Goal: Task Accomplishment & Management: Manage account settings

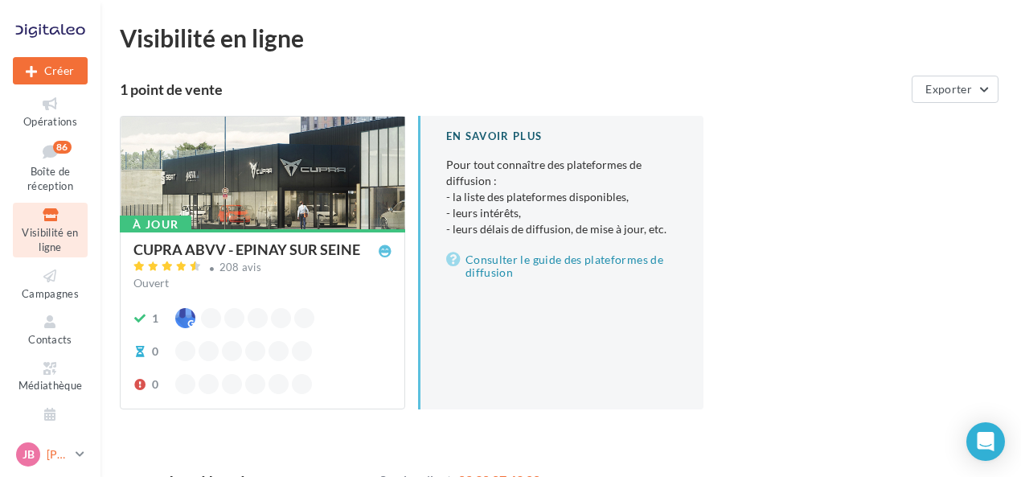
scroll to position [80, 0]
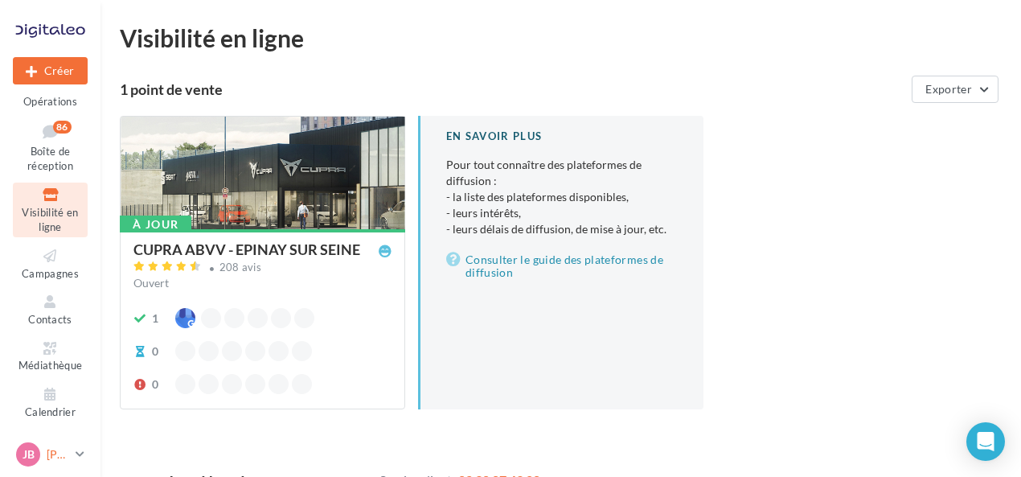
click at [55, 449] on p "[PERSON_NAME]" at bounding box center [58, 454] width 23 height 16
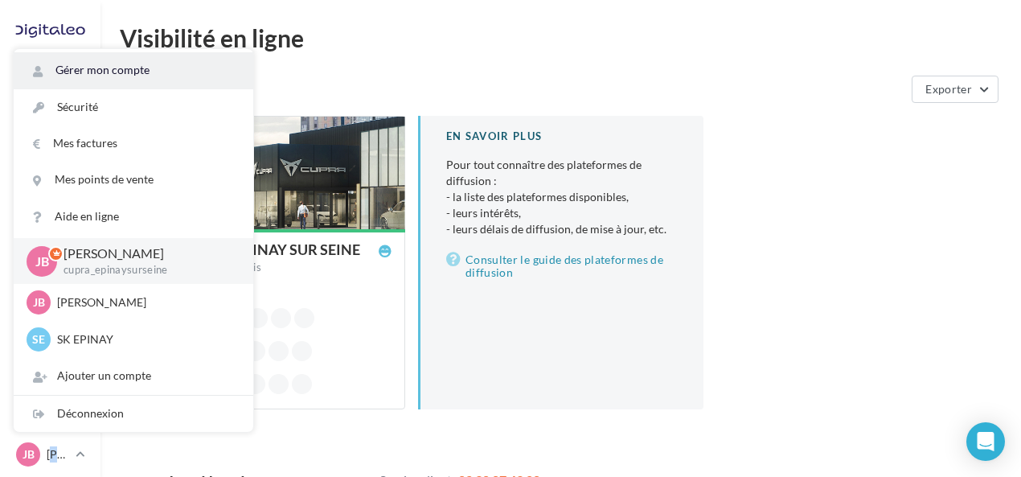
click at [119, 64] on link "Gérer mon compte" at bounding box center [134, 70] width 240 height 36
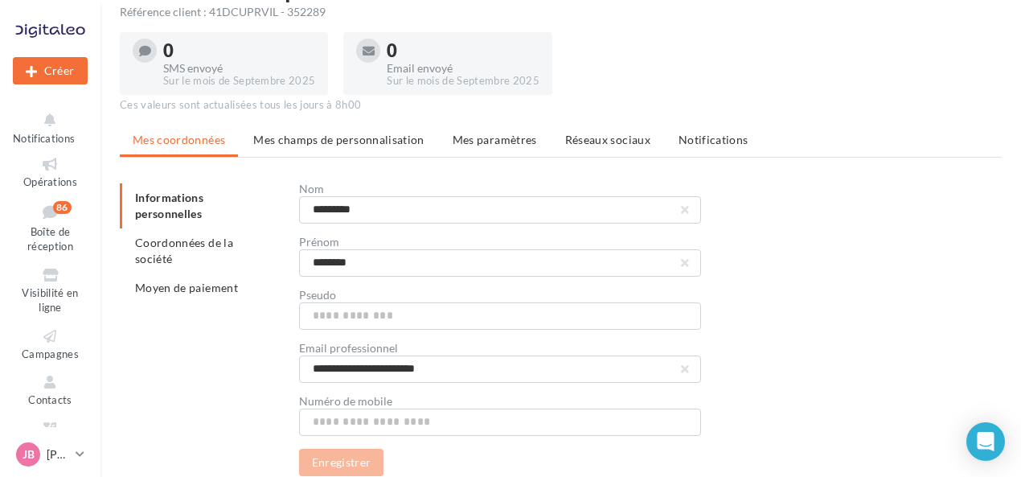
scroll to position [117, 0]
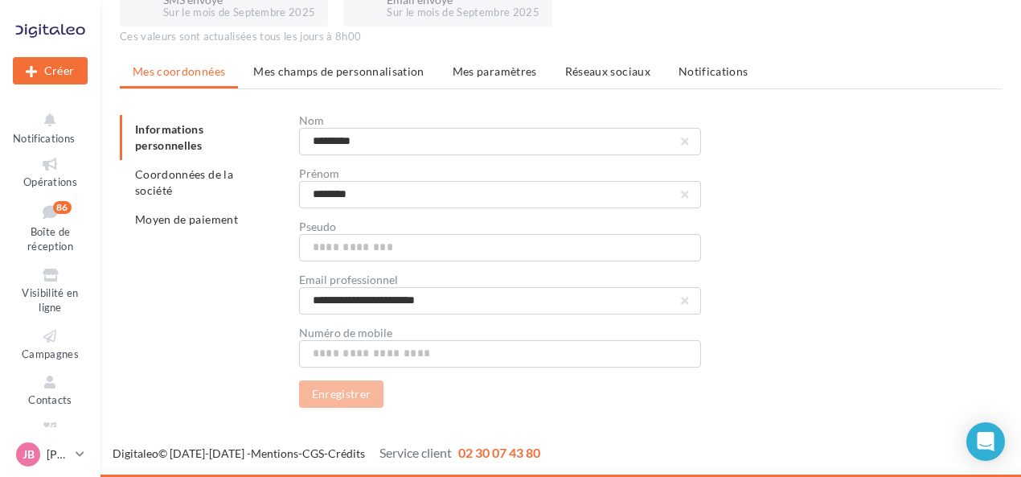
drag, startPoint x: 228, startPoint y: 166, endPoint x: 213, endPoint y: 202, distance: 39.3
click at [228, 166] on li "Coordonnées de la société" at bounding box center [203, 182] width 166 height 45
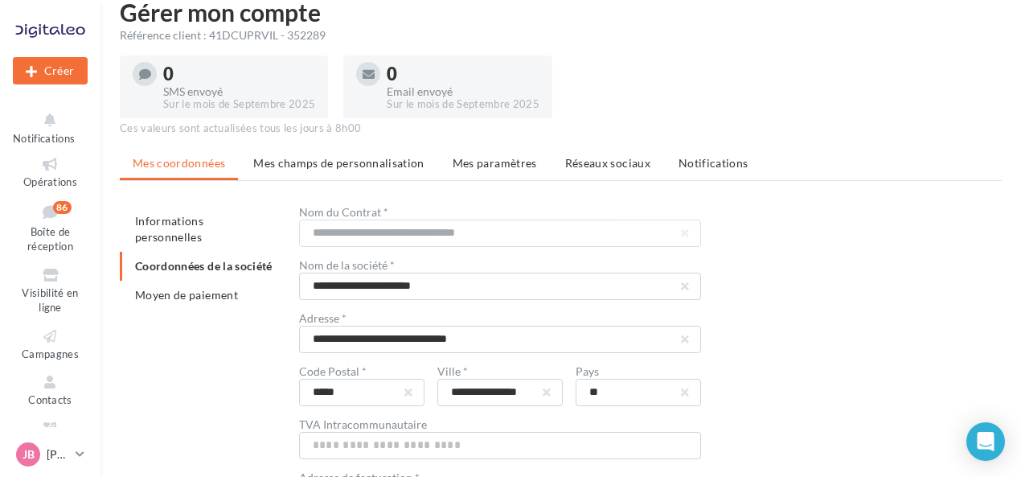
scroll to position [117, 0]
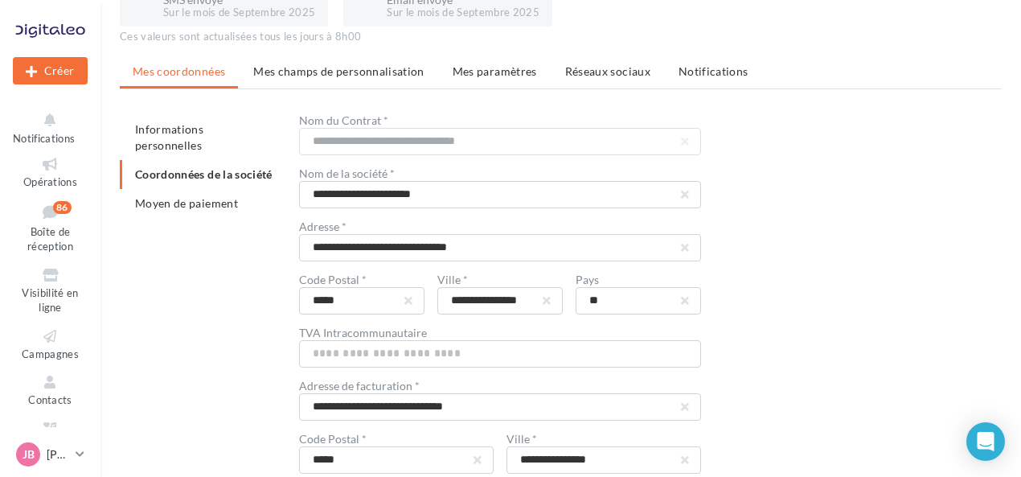
click at [355, 84] on li "Mes champs de personnalisation" at bounding box center [338, 71] width 197 height 29
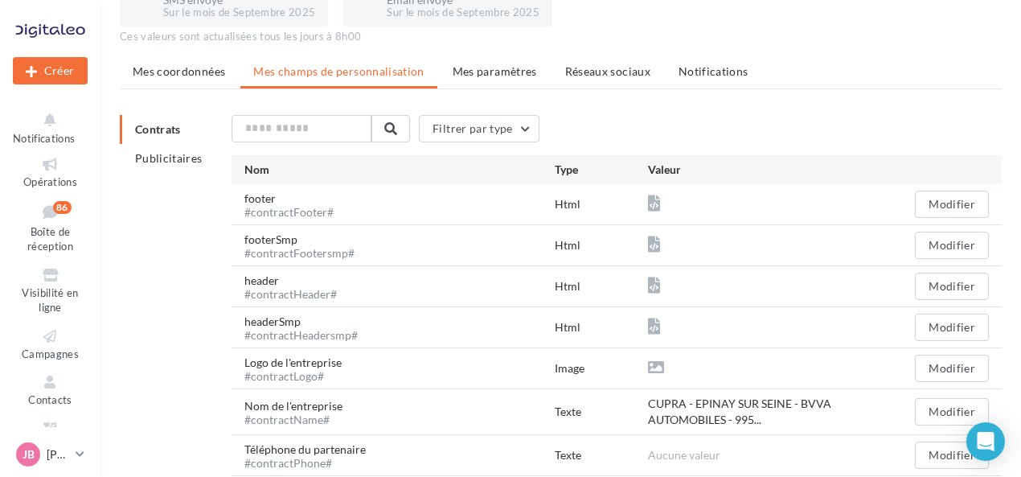
drag, startPoint x: 503, startPoint y: 79, endPoint x: 505, endPoint y: 91, distance: 12.2
click at [502, 81] on li "Mes paramètres" at bounding box center [495, 71] width 110 height 29
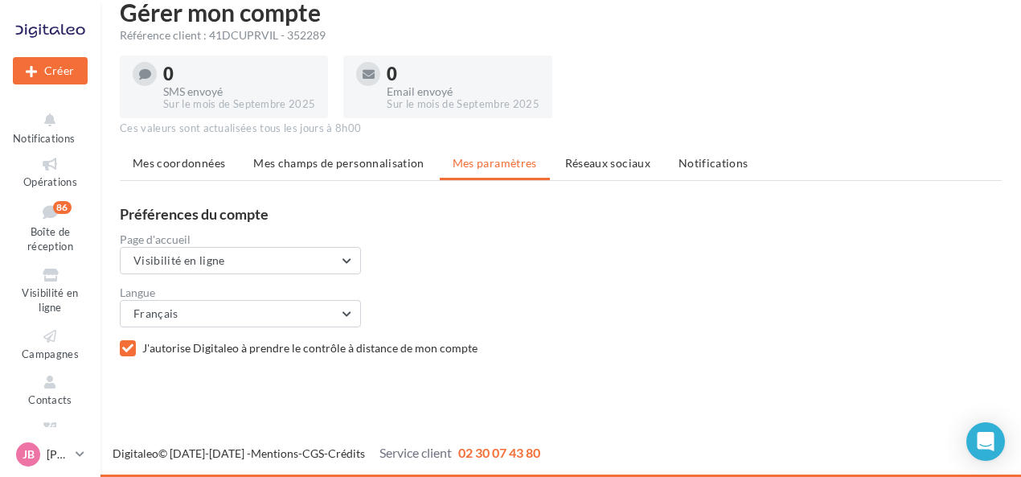
scroll to position [26, 0]
click at [591, 143] on div "Gérer mon compte Référence client : 41DCUPRVIL - 352289 0 SMS envoyé Sur le moi…" at bounding box center [560, 193] width 921 height 386
click at [636, 170] on li "Réseaux sociaux" at bounding box center [607, 163] width 111 height 29
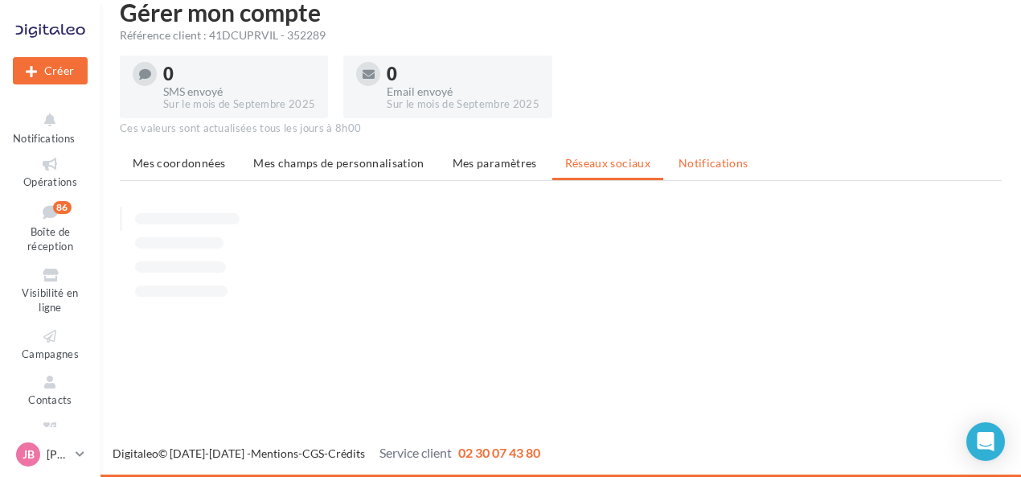
scroll to position [117, 0]
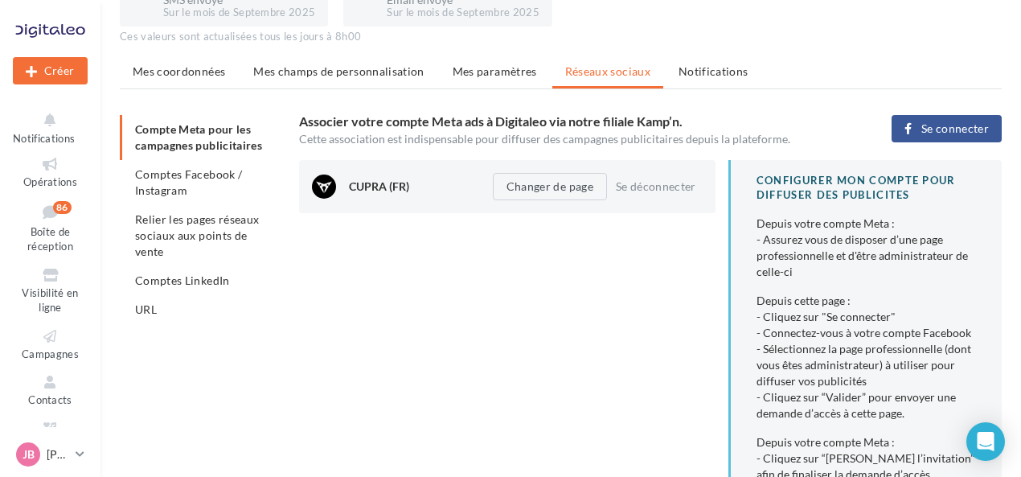
click at [945, 130] on span "Se connecter" at bounding box center [955, 128] width 68 height 13
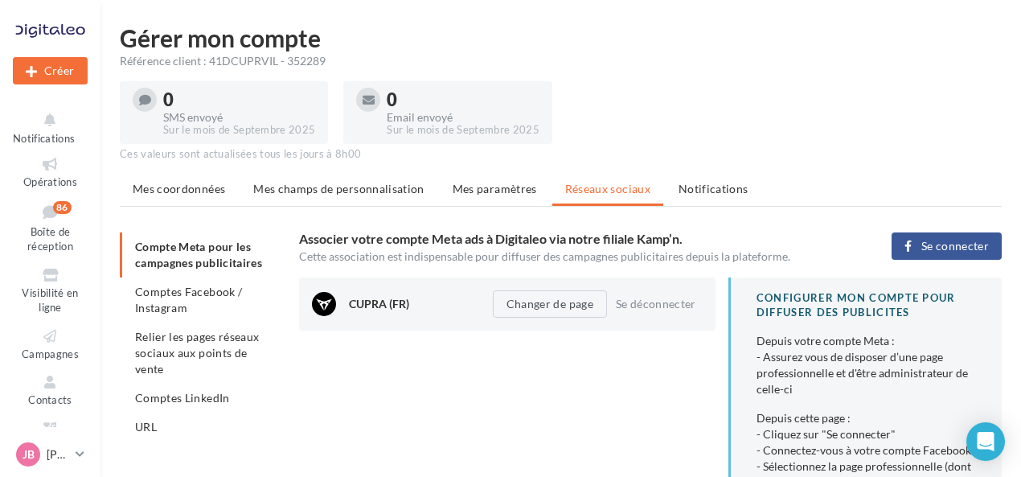
click at [934, 248] on span "Se connecter" at bounding box center [955, 246] width 68 height 13
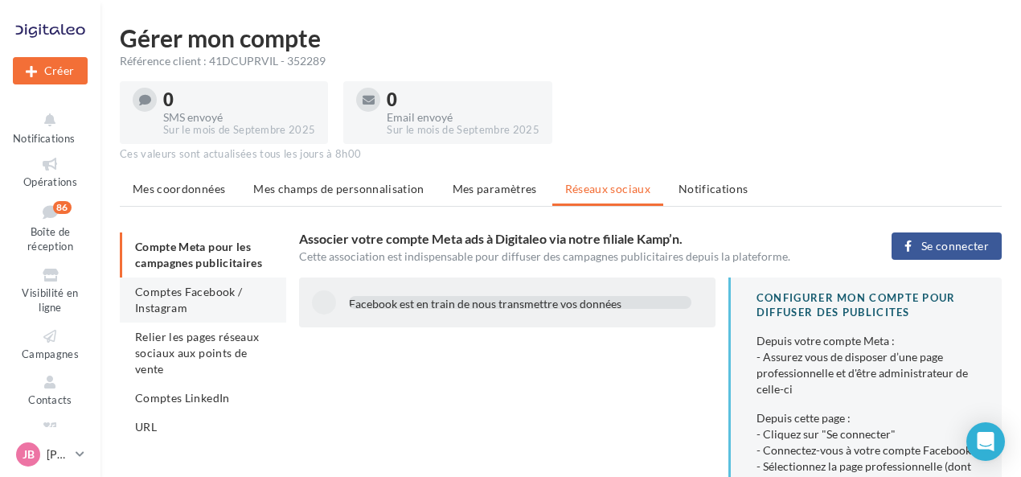
click at [232, 301] on li "Comptes Facebook / Instagram" at bounding box center [203, 299] width 166 height 45
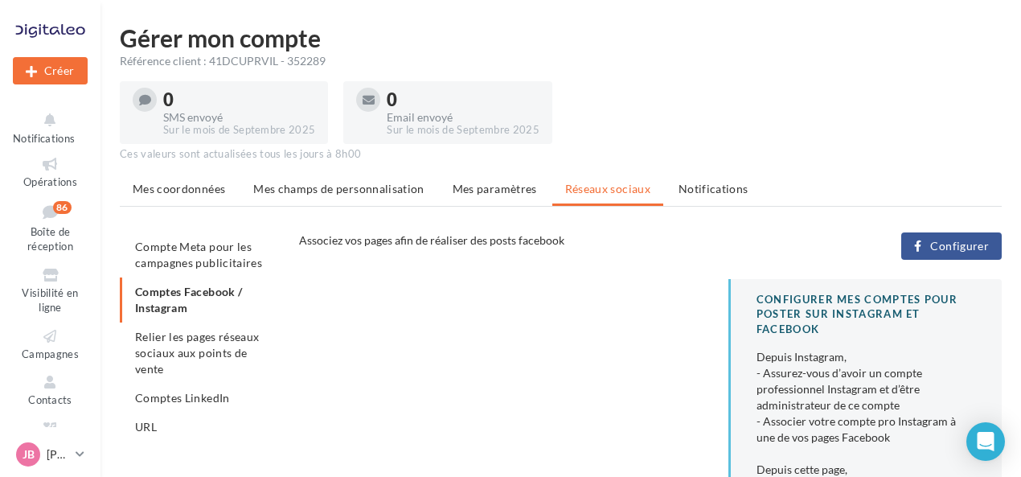
click at [962, 240] on span "Configurer" at bounding box center [959, 246] width 59 height 13
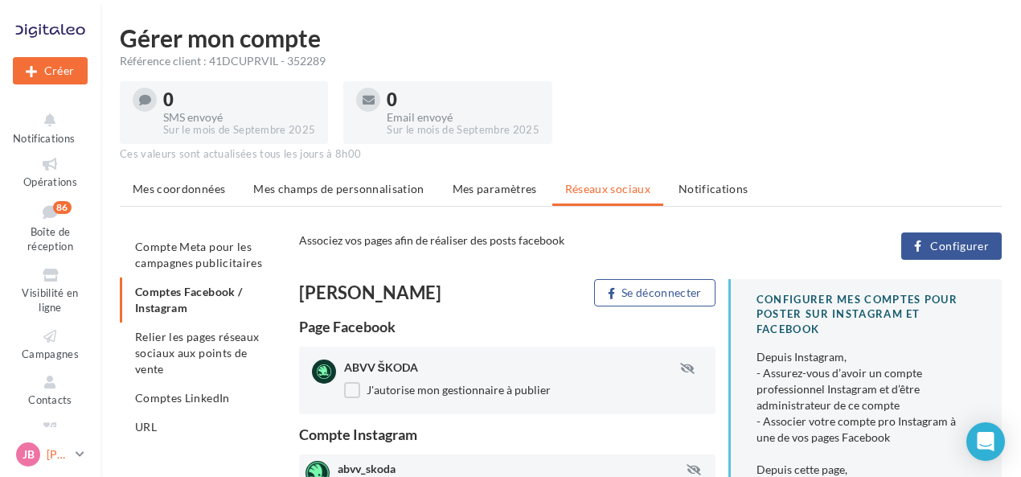
click at [61, 460] on p "[PERSON_NAME]" at bounding box center [58, 454] width 23 height 16
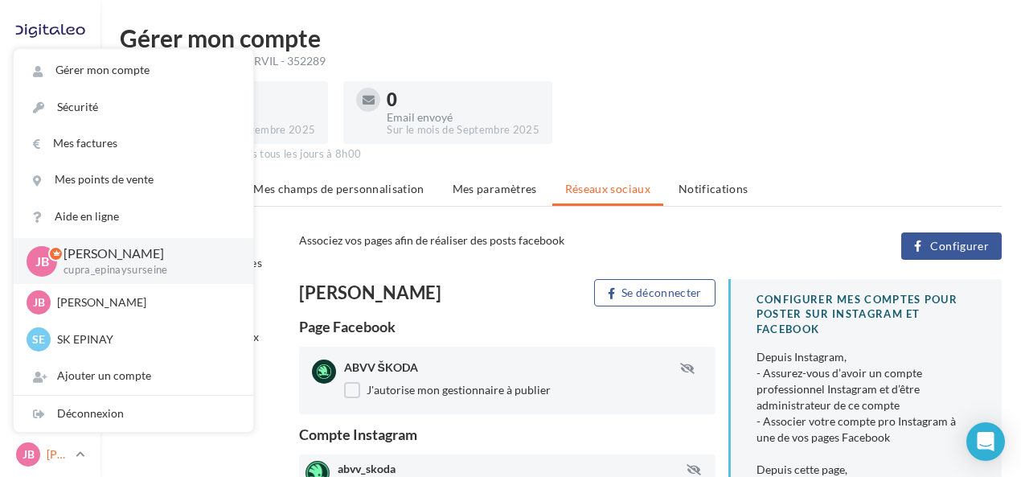
click at [62, 459] on p "[PERSON_NAME]" at bounding box center [58, 454] width 23 height 16
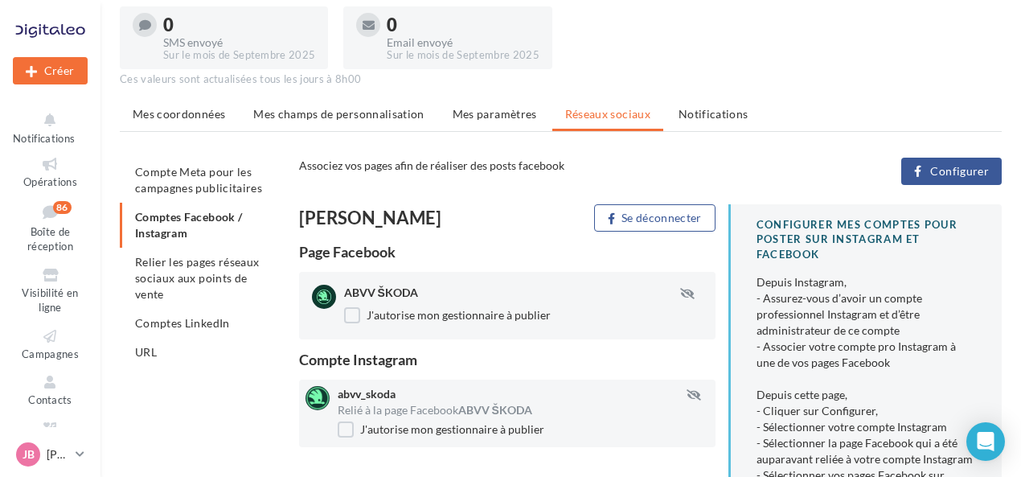
scroll to position [161, 0]
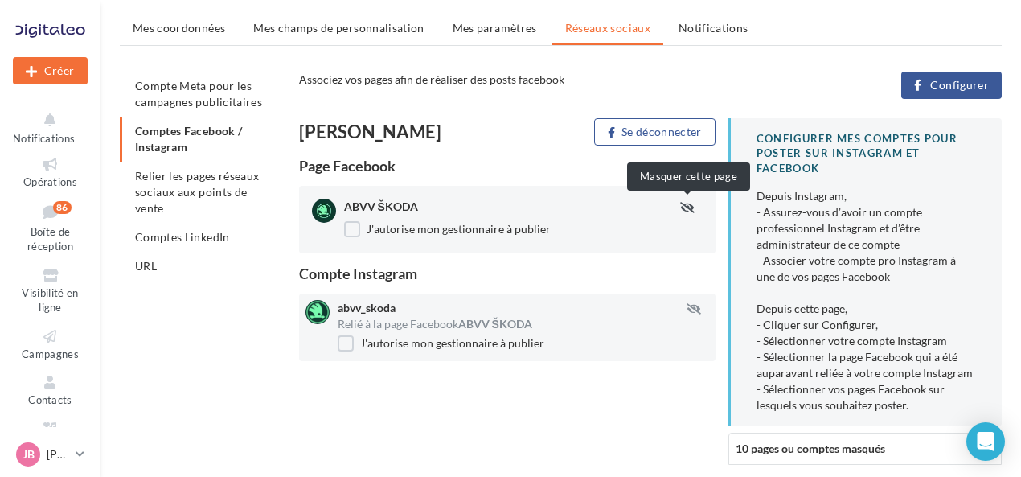
click at [680, 210] on icon "button" at bounding box center [687, 207] width 14 height 11
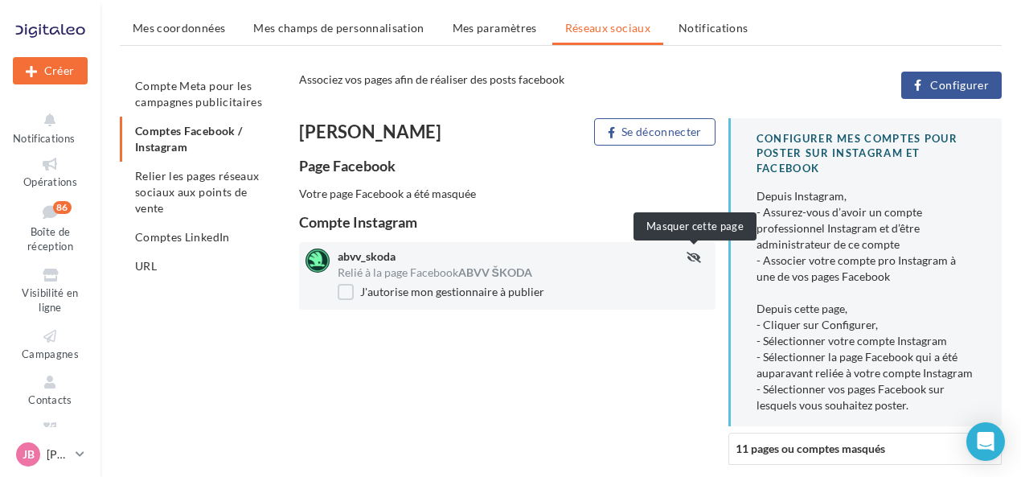
click at [694, 262] on icon "button" at bounding box center [694, 257] width 14 height 11
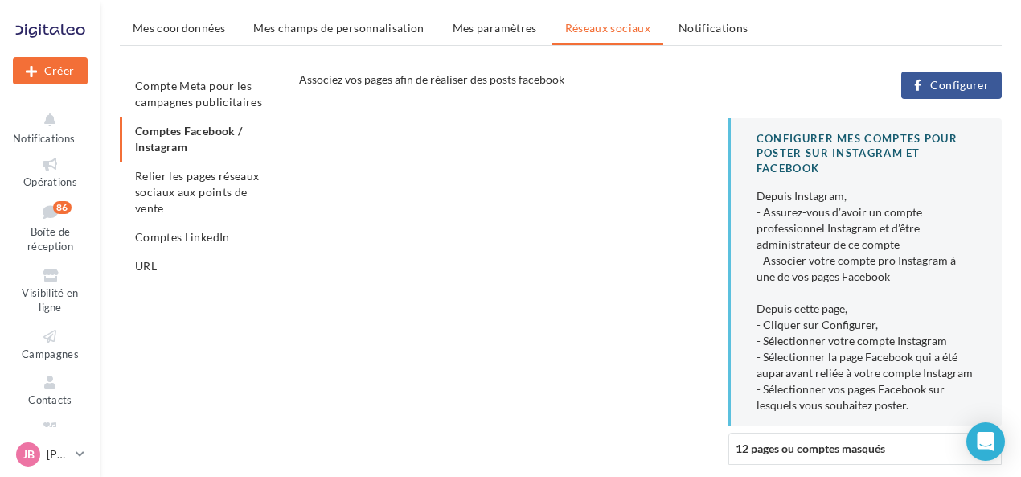
click at [215, 145] on ul "Compte Meta pour les campagnes publicitaires Comptes Facebook / Instagram Relie…" at bounding box center [203, 176] width 166 height 209
click at [205, 108] on span "Compte Meta pour les campagnes publicitaires" at bounding box center [198, 94] width 127 height 30
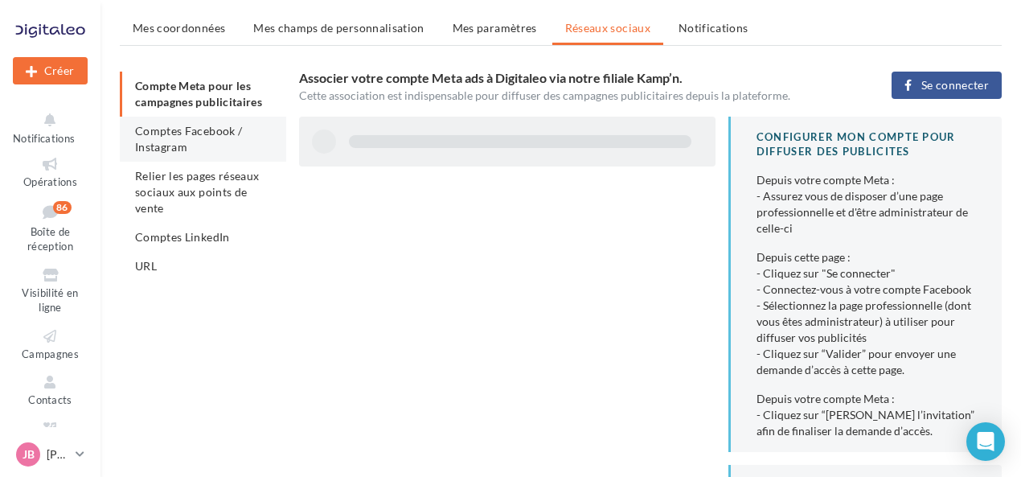
click at [205, 129] on span "Comptes Facebook / Instagram" at bounding box center [188, 139] width 107 height 30
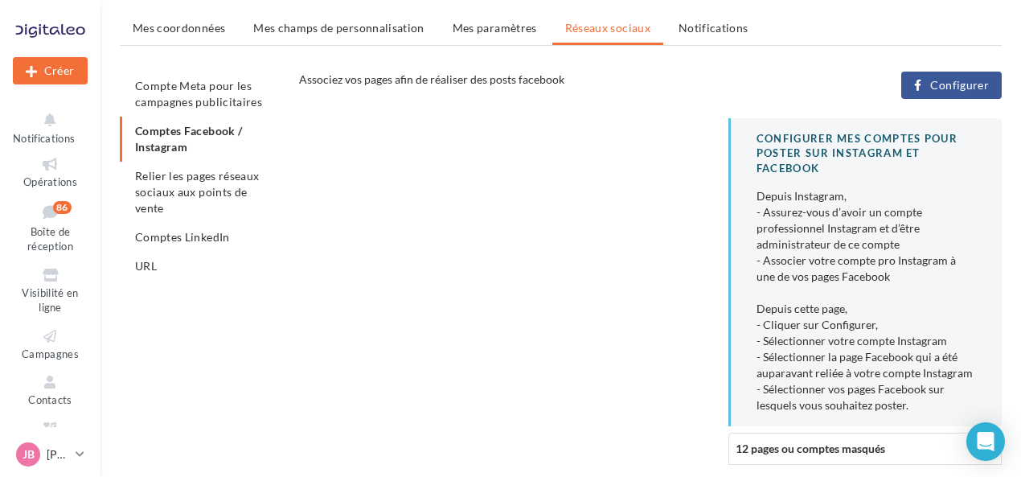
click at [931, 72] on button "Configurer" at bounding box center [951, 85] width 100 height 27
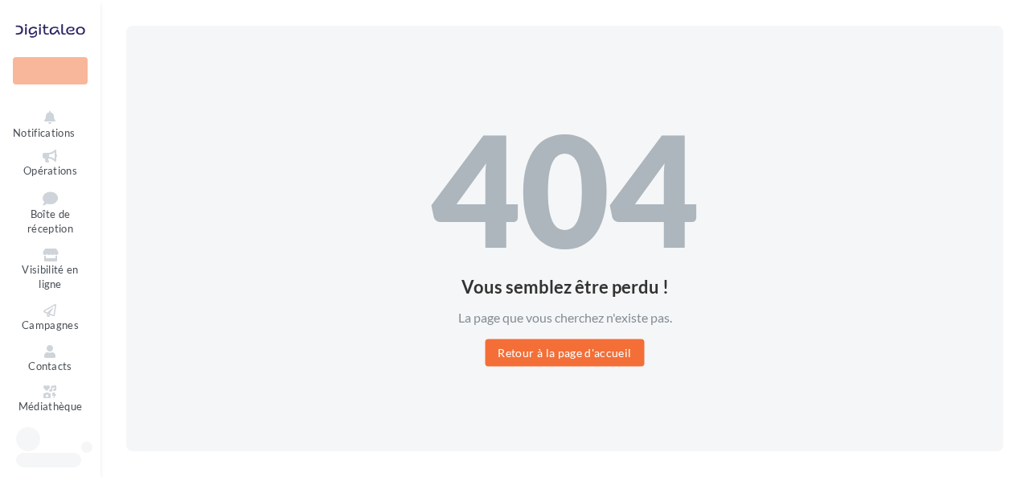
click at [538, 357] on button "Retour à la page d'accueil" at bounding box center [564, 352] width 159 height 27
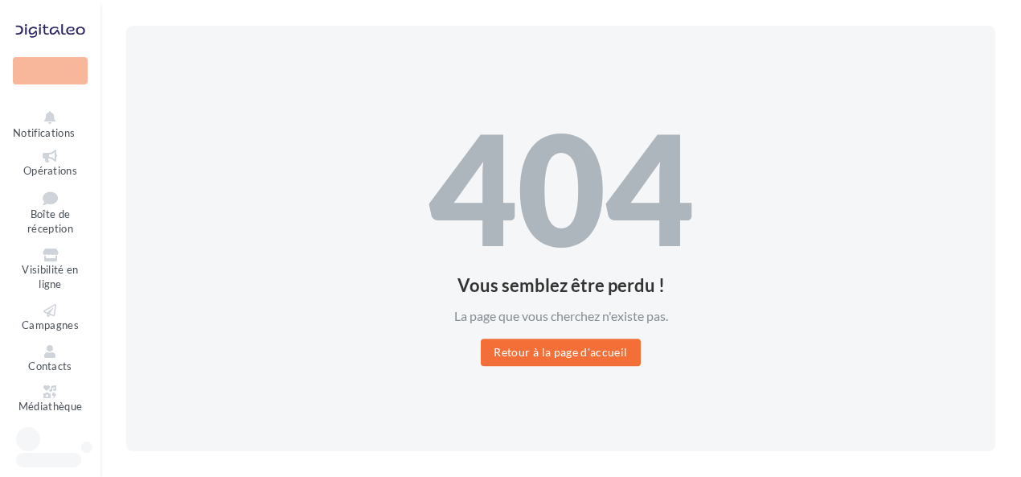
click at [531, 355] on button "Retour à la page d'accueil" at bounding box center [560, 351] width 159 height 27
click at [531, 354] on button "Retour à la page d'accueil" at bounding box center [560, 351] width 159 height 27
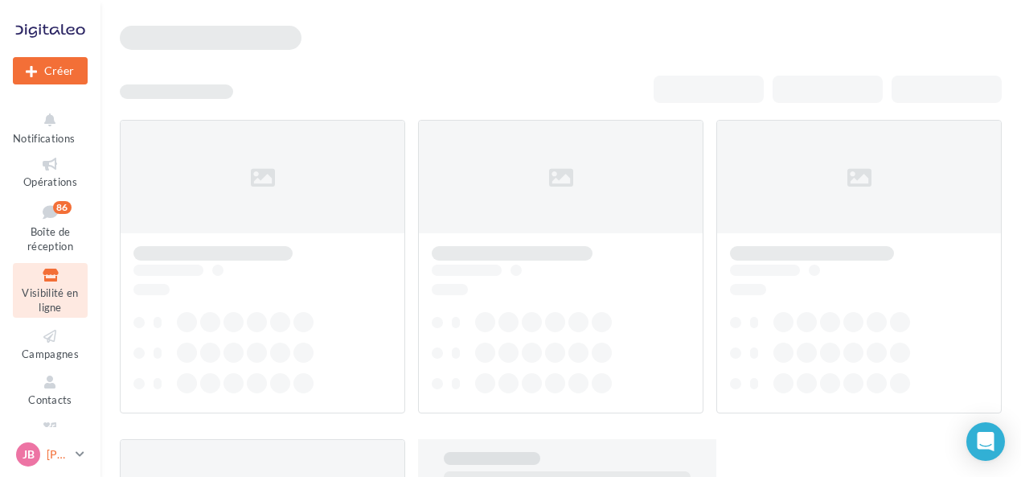
click at [81, 458] on icon at bounding box center [80, 454] width 9 height 14
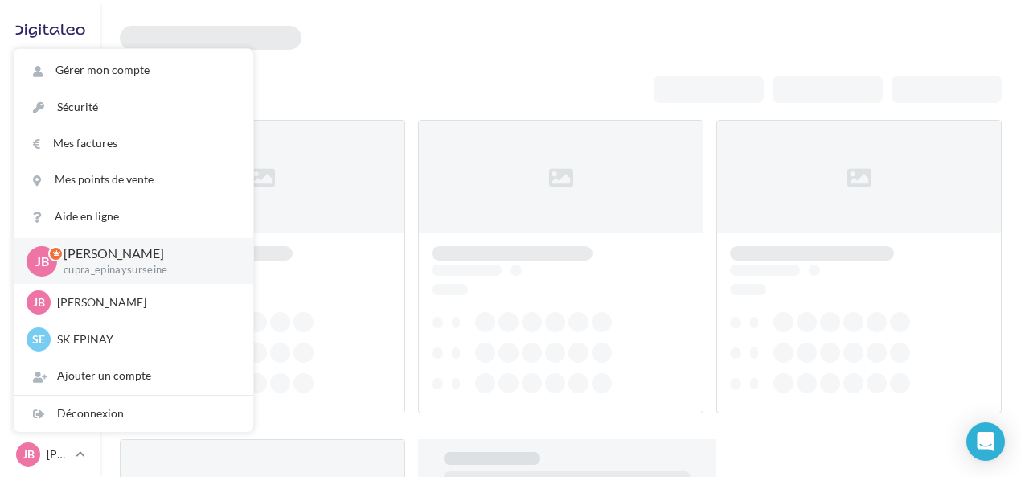
click at [178, 262] on p "[PERSON_NAME]" at bounding box center [146, 253] width 164 height 18
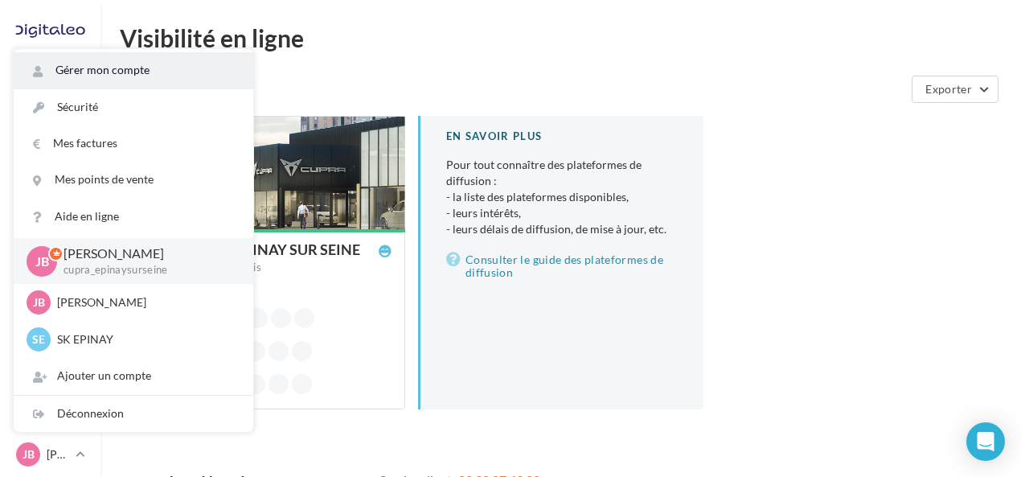
click at [120, 74] on link "Gérer mon compte" at bounding box center [134, 70] width 240 height 36
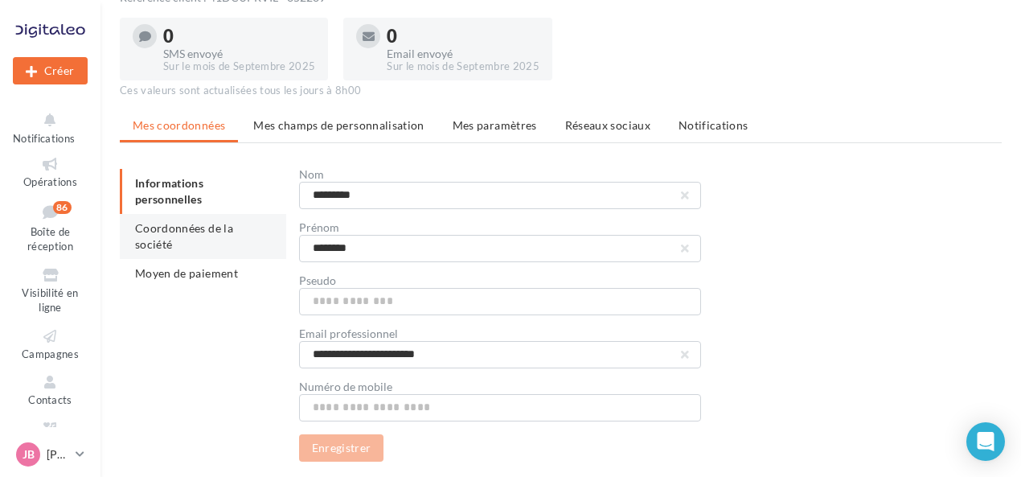
scroll to position [117, 0]
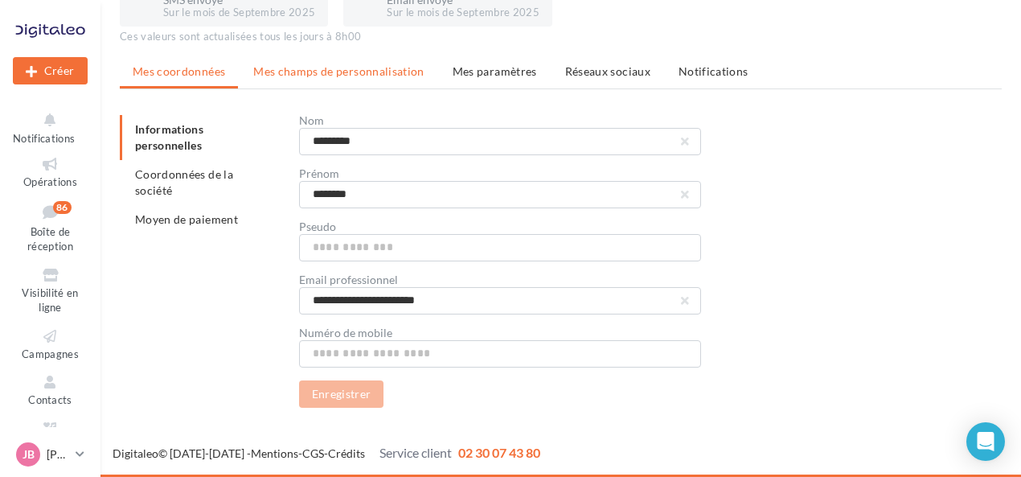
click at [311, 70] on span "Mes champs de personnalisation" at bounding box center [338, 71] width 171 height 14
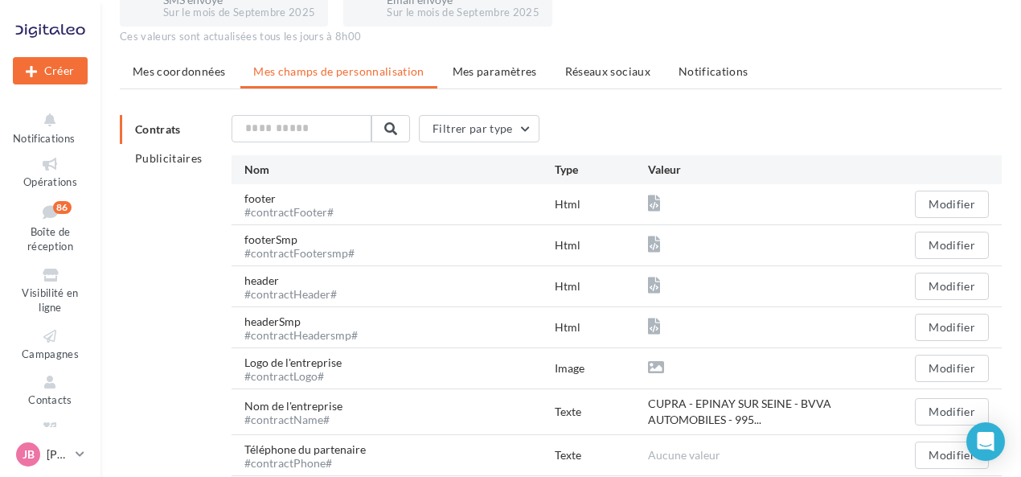
drag, startPoint x: 496, startPoint y: 82, endPoint x: 507, endPoint y: 77, distance: 12.2
click at [498, 82] on li "Mes paramètres" at bounding box center [495, 71] width 110 height 29
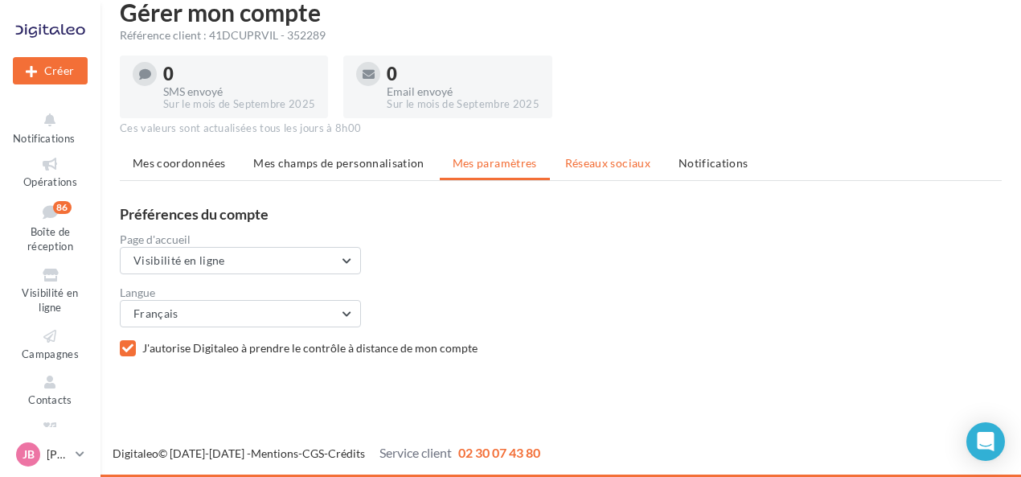
click at [600, 157] on span "Réseaux sociaux" at bounding box center [607, 163] width 85 height 14
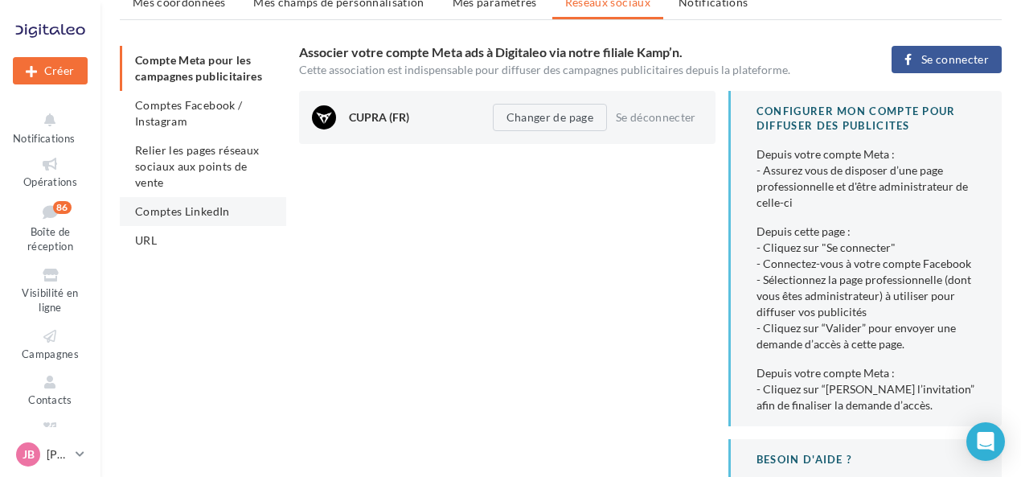
click at [197, 217] on span "Comptes LinkedIn" at bounding box center [182, 211] width 95 height 14
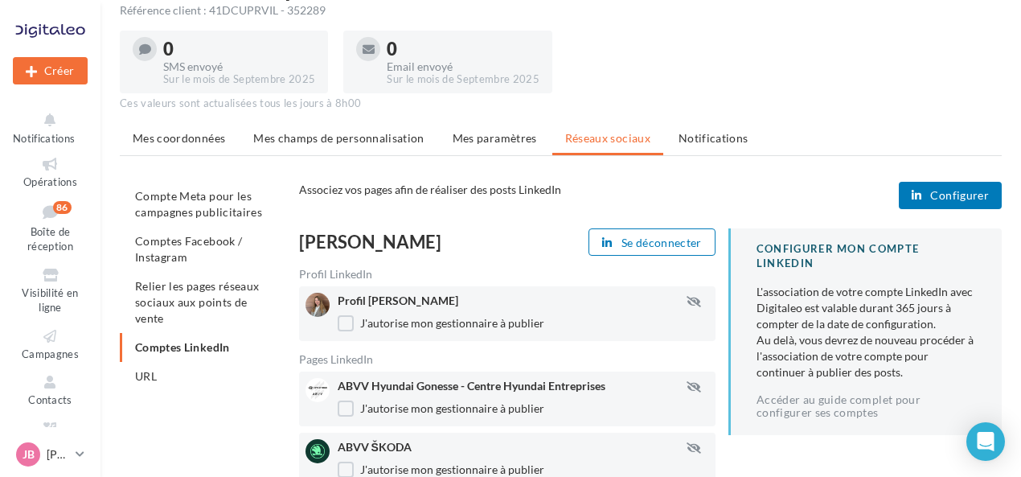
scroll to position [80, 0]
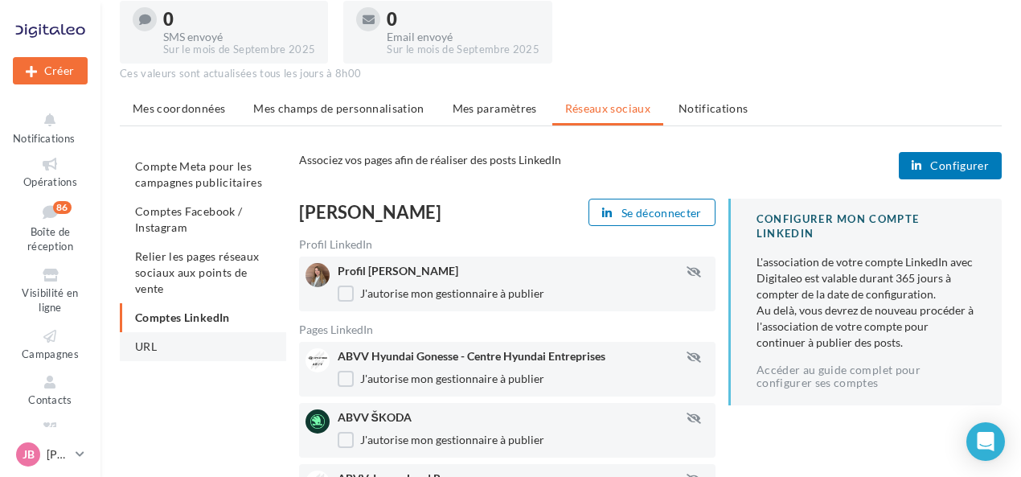
click at [196, 353] on li "URL" at bounding box center [203, 346] width 166 height 29
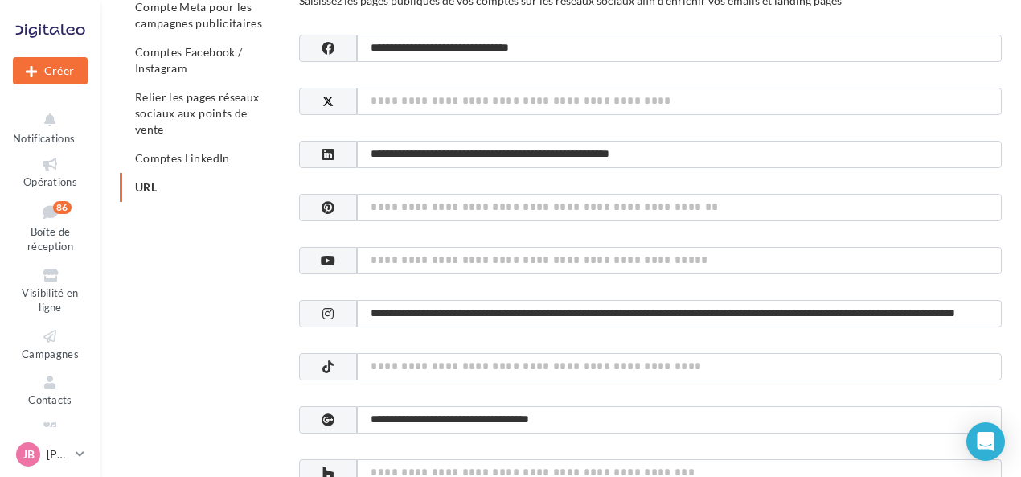
scroll to position [161, 0]
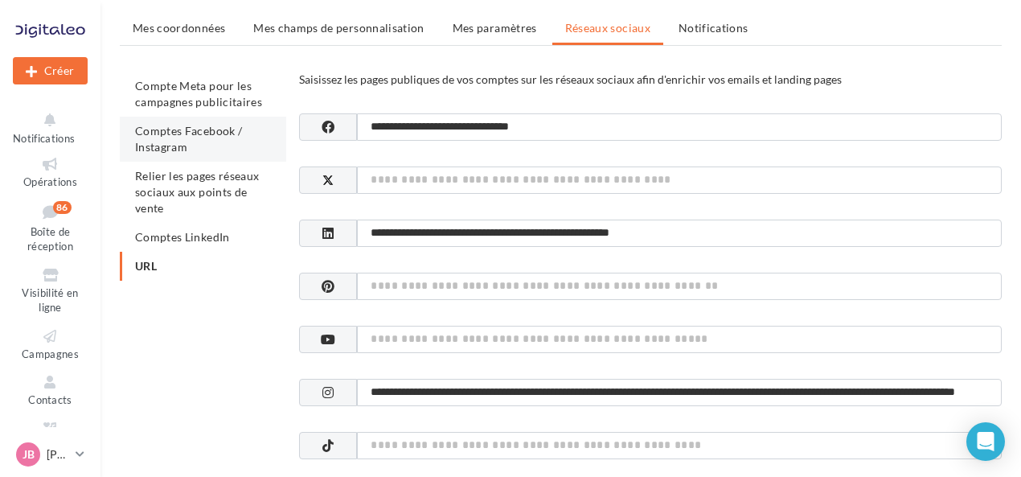
drag, startPoint x: 231, startPoint y: 241, endPoint x: 233, endPoint y: 224, distance: 17.1
click at [230, 240] on li "Comptes LinkedIn" at bounding box center [203, 237] width 166 height 29
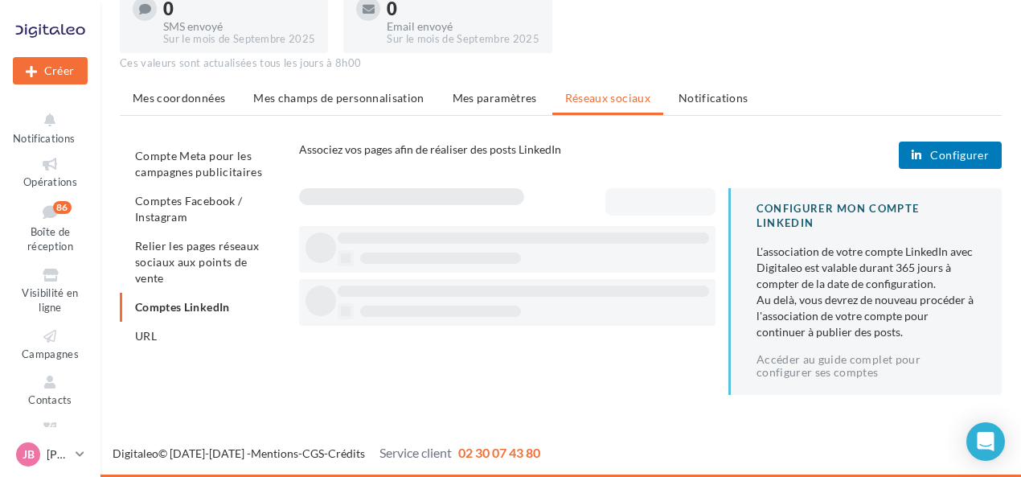
click at [215, 251] on span "Relier les pages réseaux sociaux aux points de vente" at bounding box center [197, 262] width 124 height 46
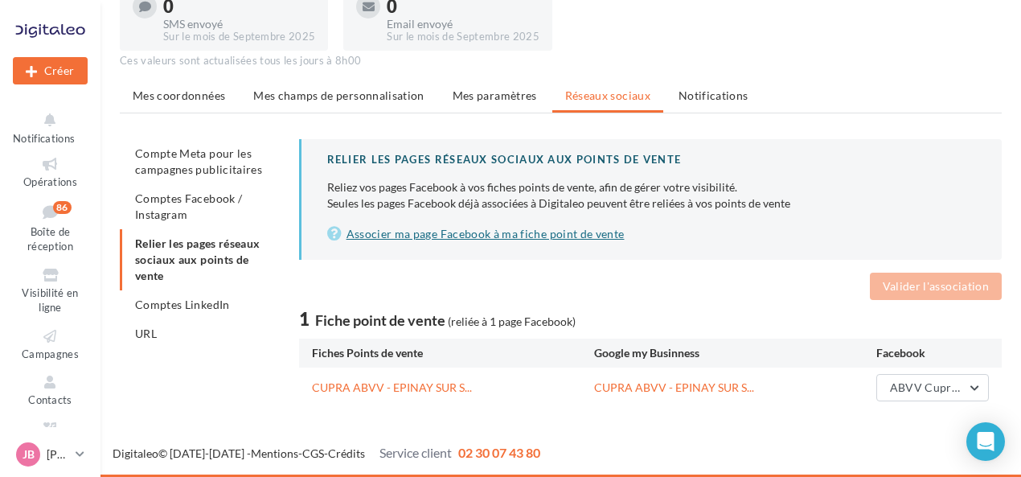
scroll to position [93, 0]
click at [554, 299] on div "Valider l'association 1 Fiche point de vente (reliée à 1 page Facebook)" at bounding box center [650, 302] width 703 height 59
click at [755, 313] on div "1 Fiche point de vente (reliée à 1 page Facebook)" at bounding box center [650, 318] width 703 height 25
click at [166, 213] on span "Comptes Facebook / Instagram" at bounding box center [188, 206] width 107 height 30
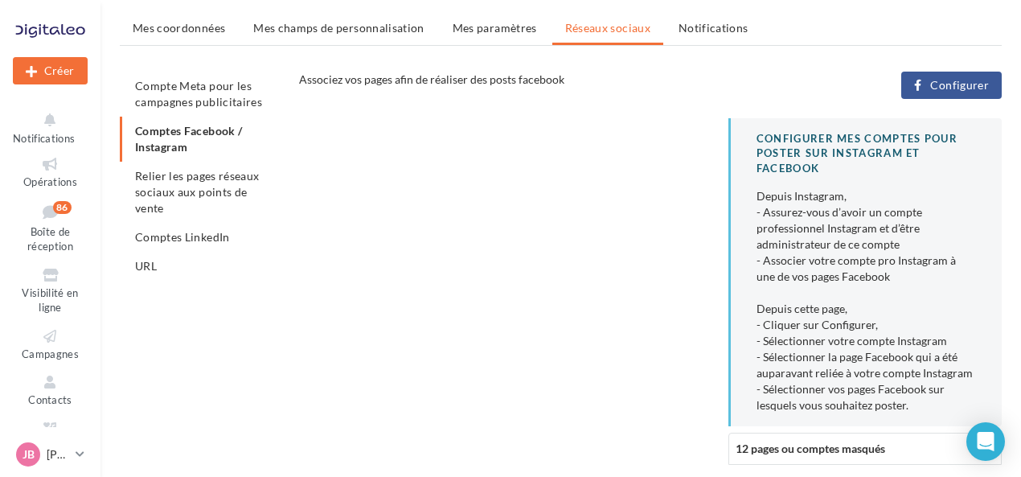
drag, startPoint x: 145, startPoint y: 92, endPoint x: 166, endPoint y: 106, distance: 25.7
click at [145, 92] on span "Compte Meta pour les campagnes publicitaires" at bounding box center [198, 94] width 127 height 30
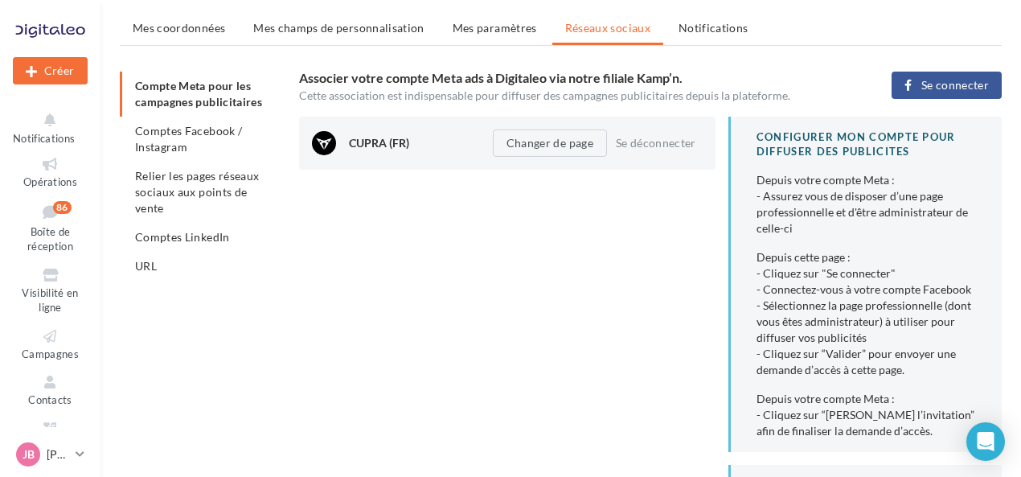
drag, startPoint x: 203, startPoint y: 133, endPoint x: 224, endPoint y: 136, distance: 21.1
click at [203, 133] on span "Comptes Facebook / Instagram" at bounding box center [188, 139] width 107 height 30
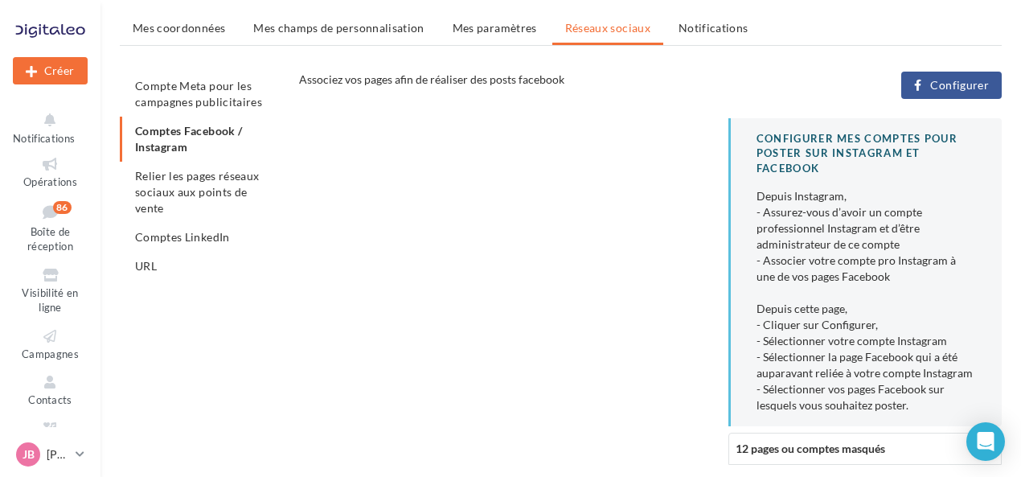
drag, startPoint x: 174, startPoint y: 94, endPoint x: 180, endPoint y: 102, distance: 9.8
click at [174, 94] on li "Compte Meta pour les campagnes publicitaires" at bounding box center [203, 94] width 166 height 45
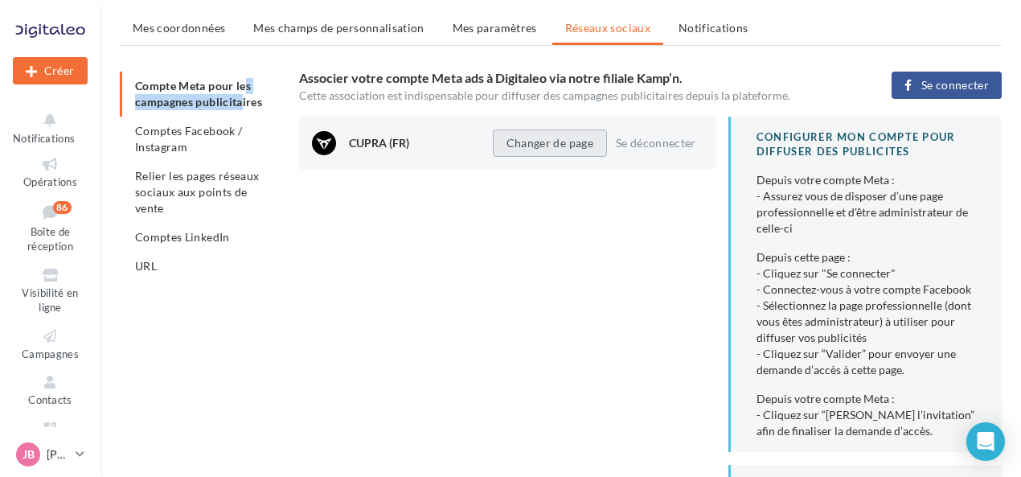
click at [571, 146] on button "Changer de page" at bounding box center [550, 142] width 114 height 27
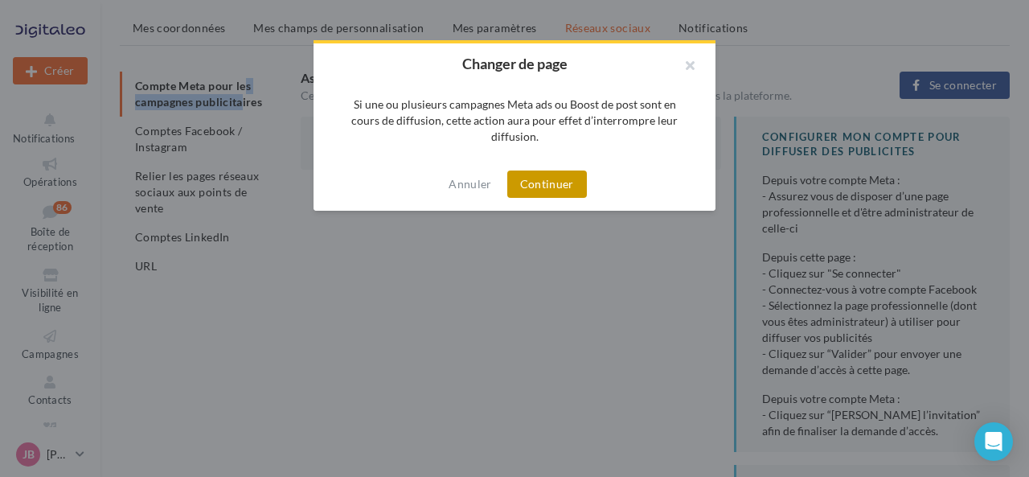
click at [566, 170] on button "Continuer" at bounding box center [547, 183] width 80 height 27
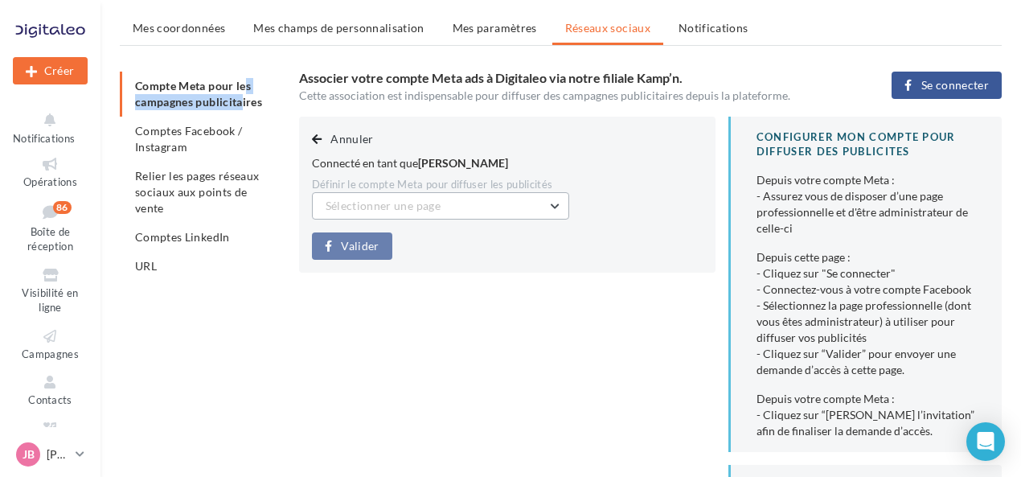
click at [486, 203] on button "Sélectionner une page" at bounding box center [440, 205] width 257 height 27
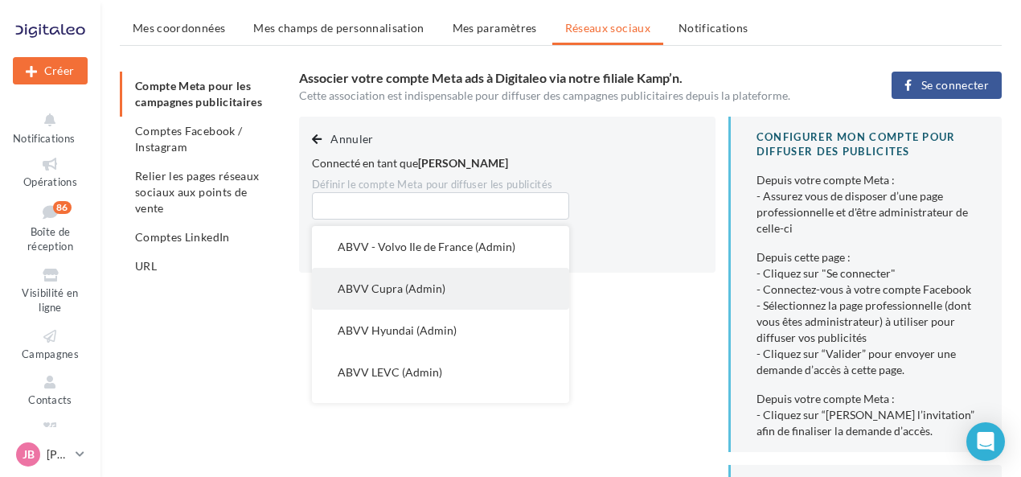
click at [460, 300] on button "ABVV Cupra (Admin)" at bounding box center [440, 289] width 257 height 42
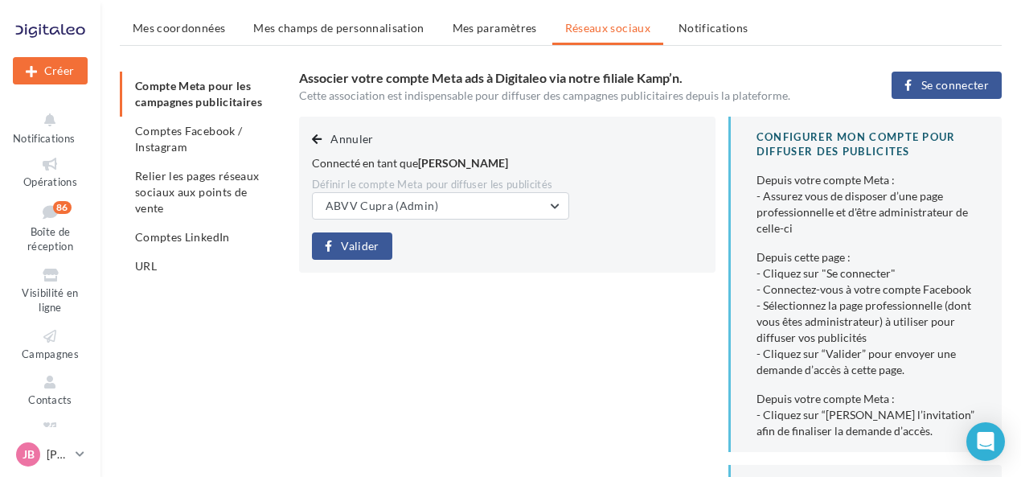
click at [368, 248] on span "Valider" at bounding box center [360, 246] width 38 height 13
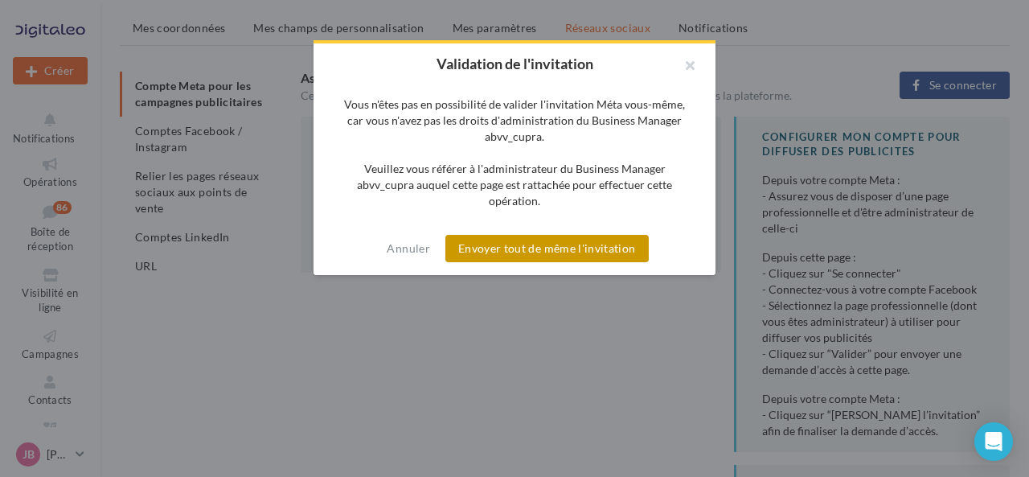
click at [530, 249] on button "Envoyer tout de même l'invitation" at bounding box center [546, 248] width 203 height 27
